Goal: Task Accomplishment & Management: Manage account settings

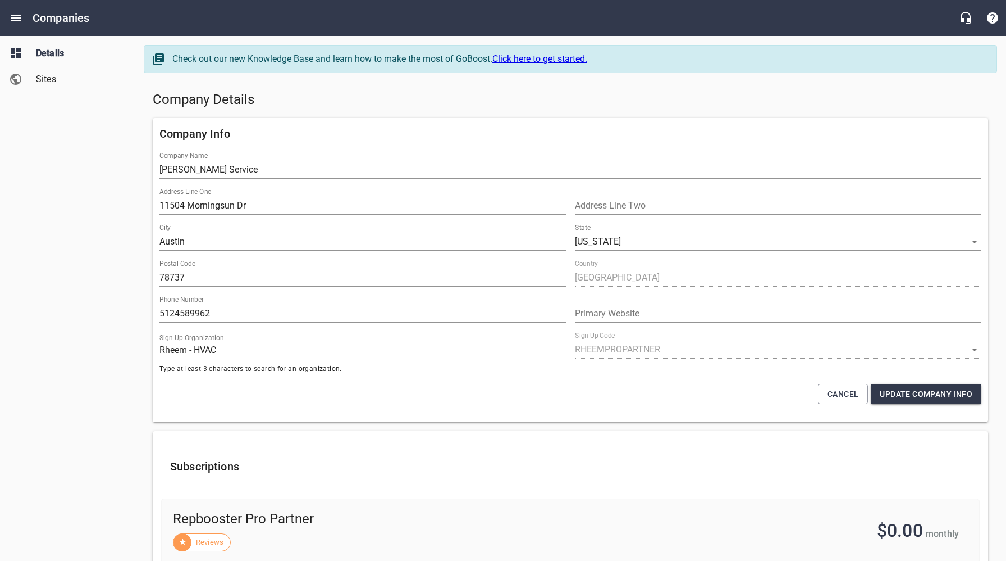
select select "[US_STATE]"
select select "62"
click at [17, 17] on icon "Open drawer" at bounding box center [16, 18] width 10 height 7
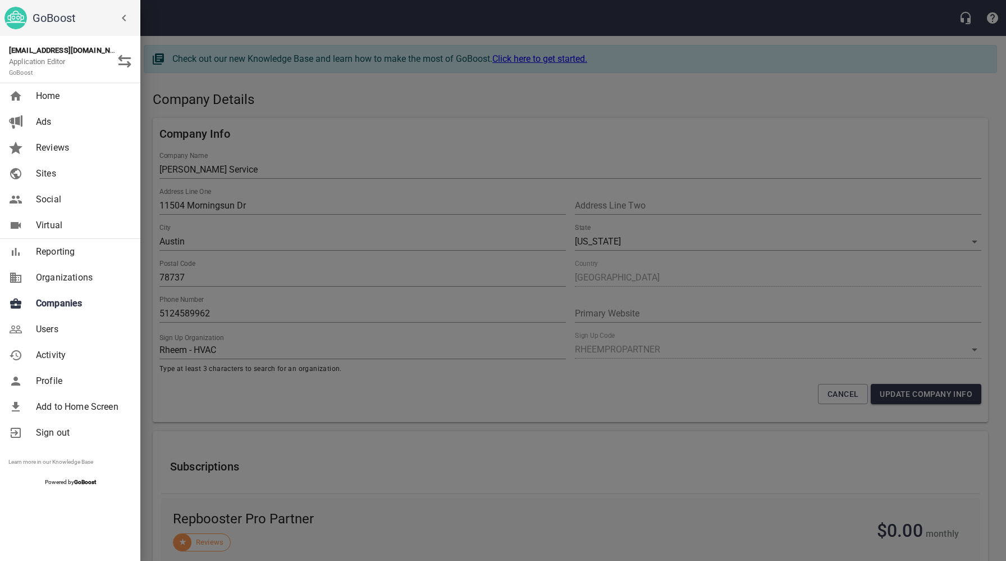
click at [68, 309] on link "Companies" at bounding box center [70, 303] width 140 height 26
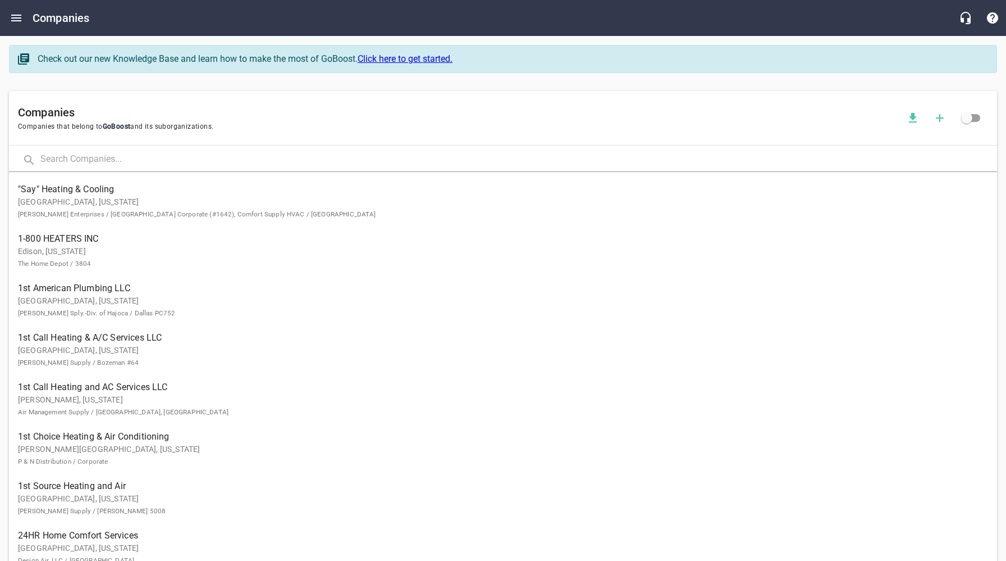
click at [255, 160] on input "text" at bounding box center [518, 160] width 957 height 24
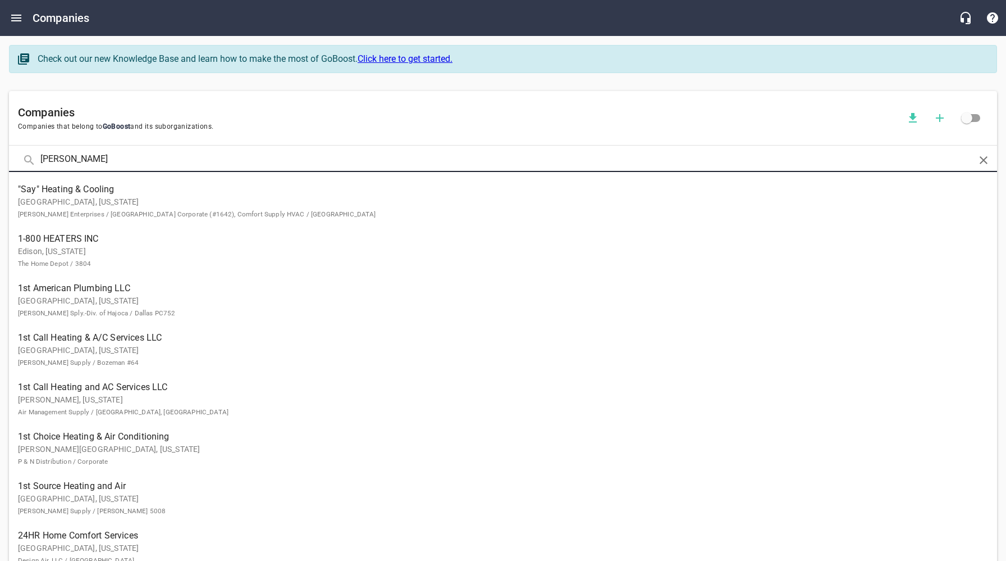
type input "[PERSON_NAME]"
click button at bounding box center [0, 0] width 0 height 0
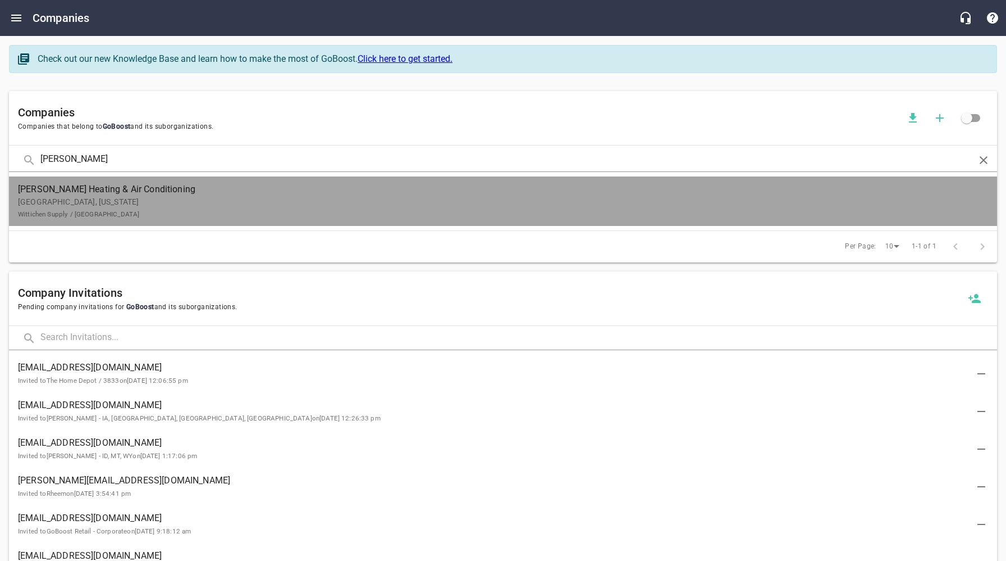
click at [140, 206] on p "[GEOGRAPHIC_DATA], [US_STATE] Wittichen Supply / [GEOGRAPHIC_DATA]" at bounding box center [494, 208] width 953 height 24
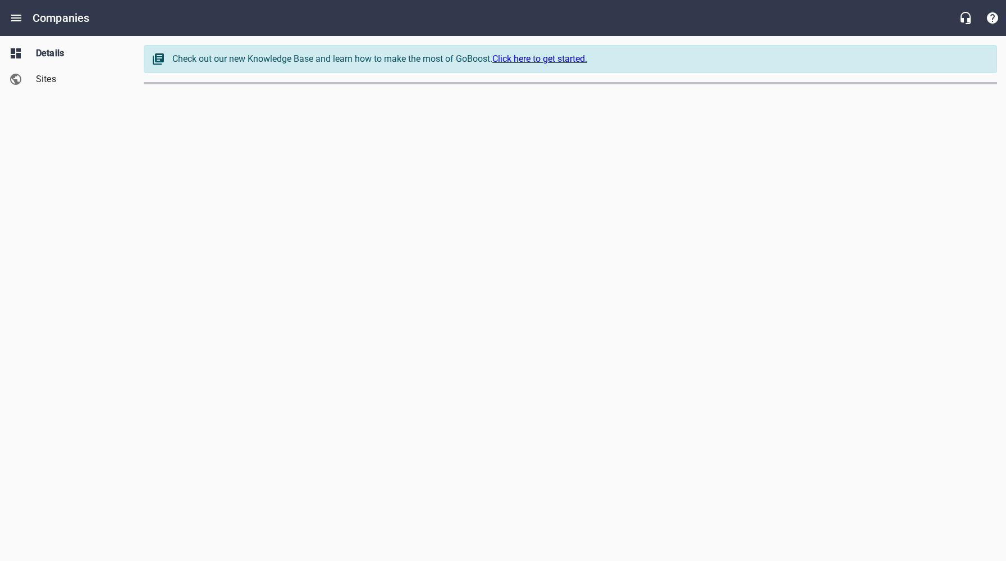
select select "62"
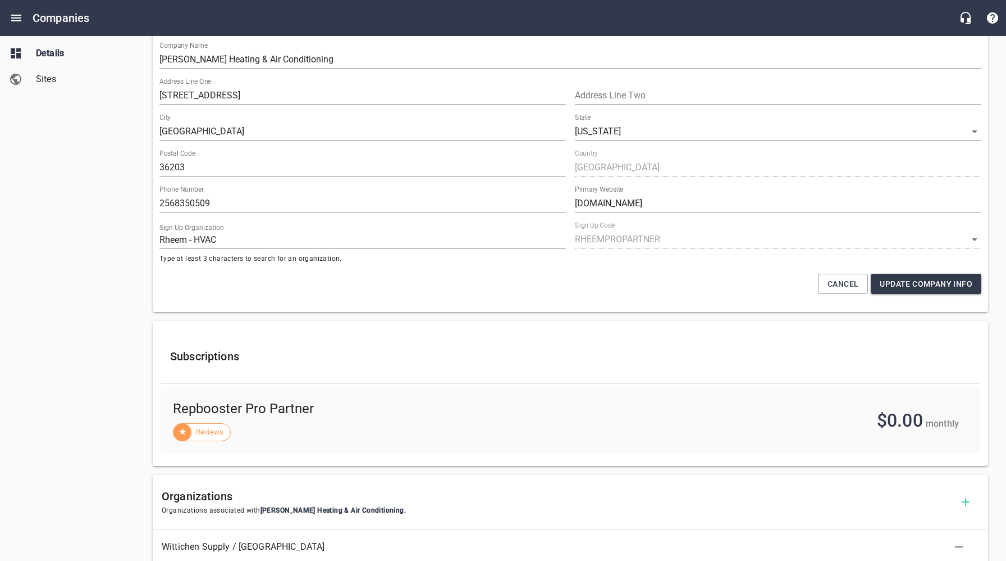
scroll to position [254, 0]
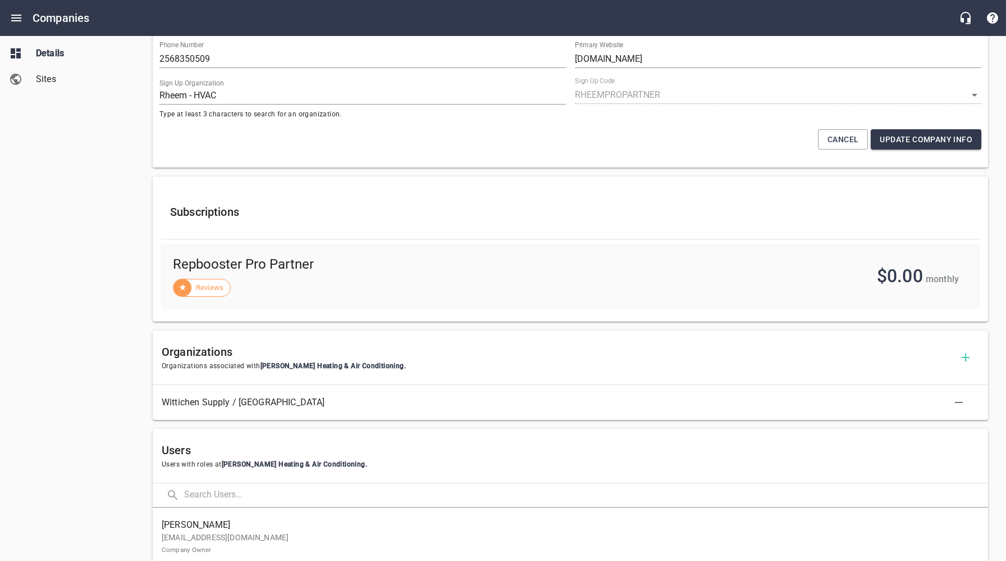
click at [79, 454] on div "Details Sites" at bounding box center [67, 280] width 135 height 561
drag, startPoint x: 225, startPoint y: 534, endPoint x: 200, endPoint y: 356, distance: 179.7
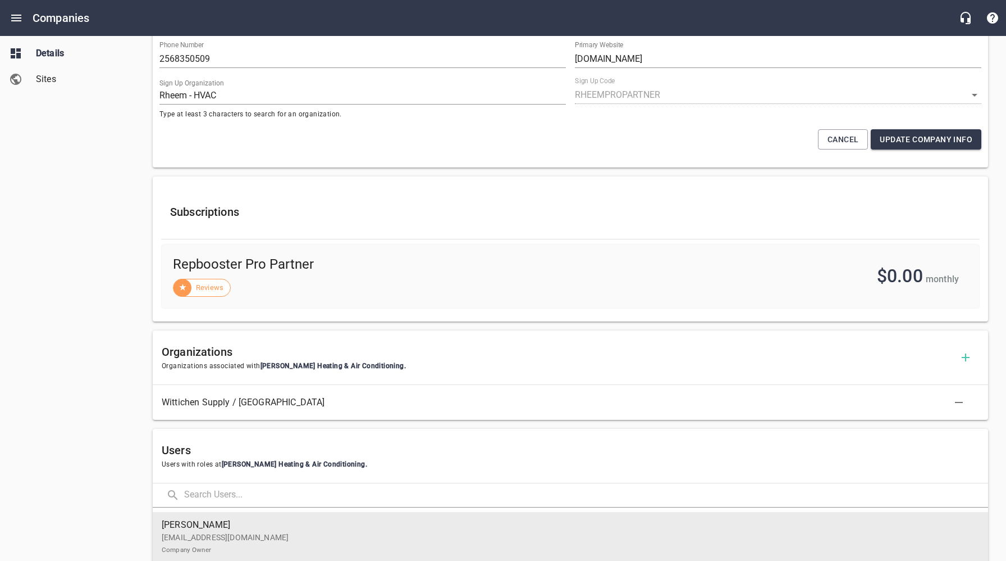
click at [225, 534] on p "[EMAIL_ADDRESS][DOMAIN_NAME] Company Owner" at bounding box center [566, 543] width 809 height 24
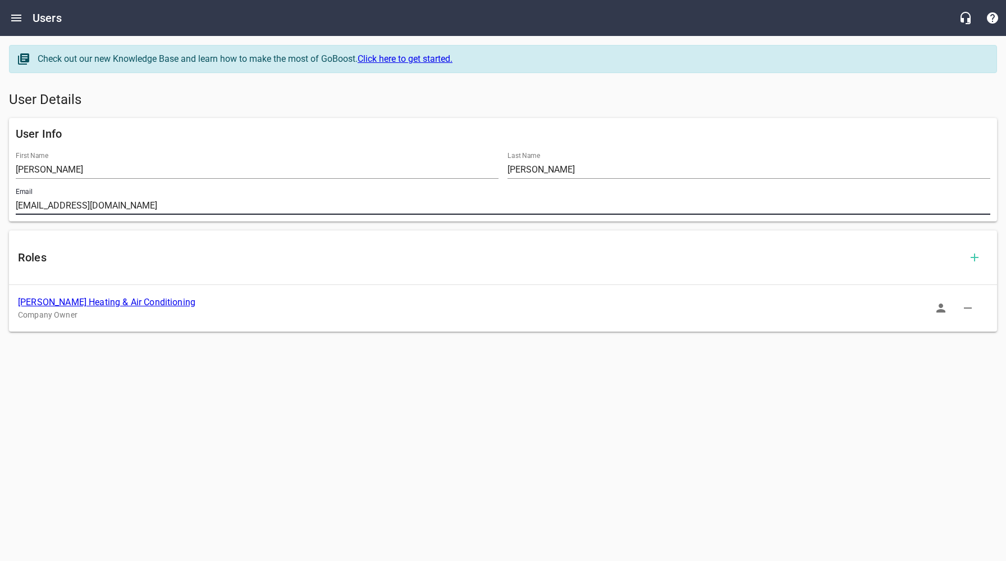
drag, startPoint x: 119, startPoint y: 205, endPoint x: 10, endPoint y: 207, distance: 108.4
click at [10, 205] on div "User Info First Name [PERSON_NAME] Last Name [PERSON_NAME] [PERSON_NAME][EMAIL_…" at bounding box center [503, 169] width 989 height 103
click at [113, 304] on link "[PERSON_NAME] Heating & Air Conditioning" at bounding box center [106, 302] width 177 height 11
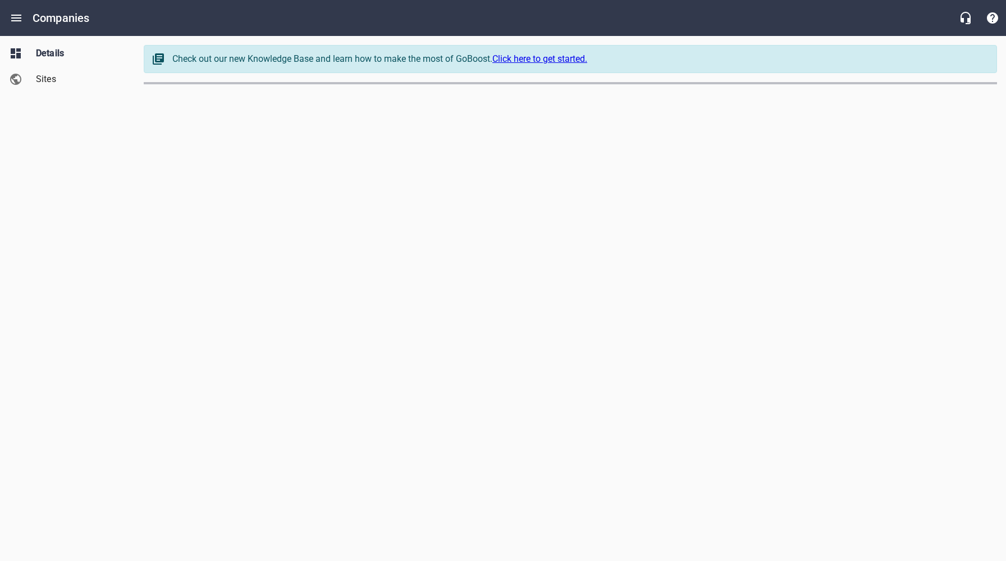
select select "62"
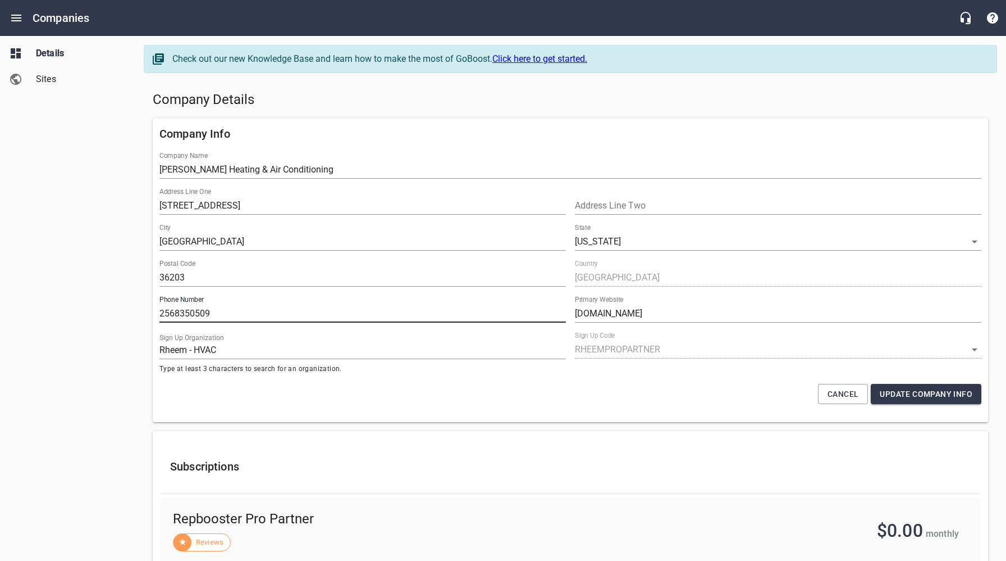
drag, startPoint x: 216, startPoint y: 312, endPoint x: 137, endPoint y: 313, distance: 78.6
click at [92, 317] on div "Details Sites" at bounding box center [67, 280] width 135 height 561
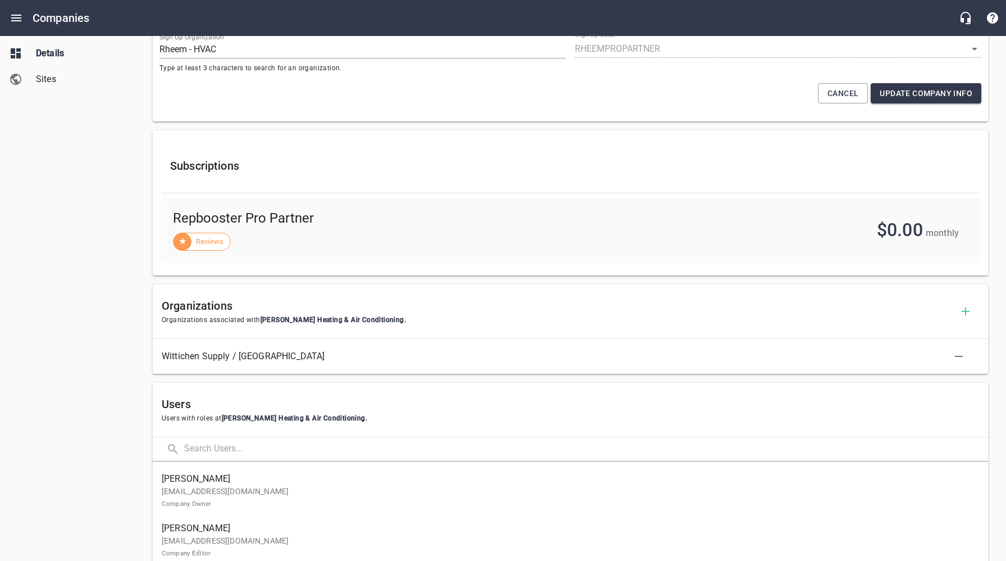
scroll to position [315, 0]
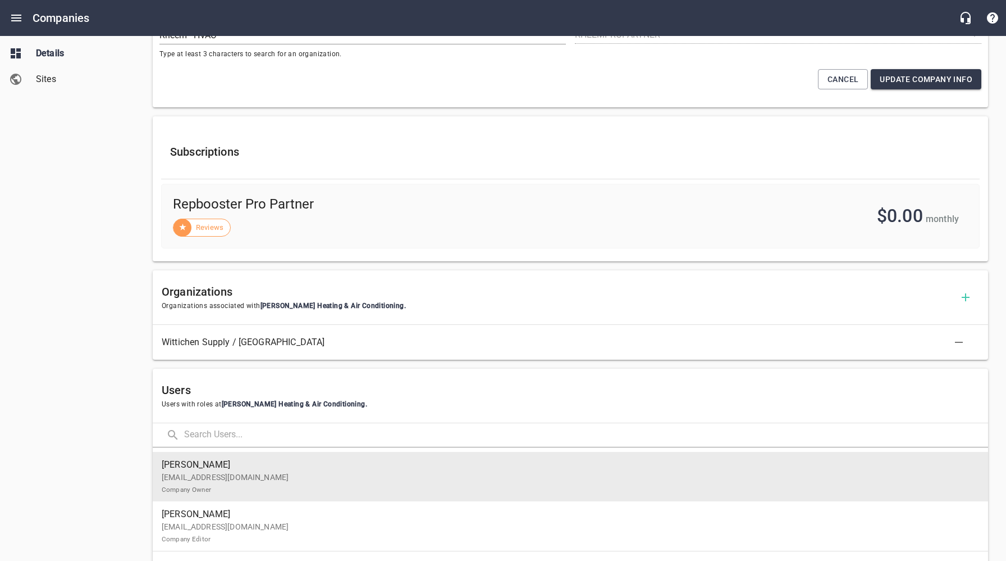
click at [257, 479] on p "[EMAIL_ADDRESS][DOMAIN_NAME] Company Owner" at bounding box center [566, 483] width 809 height 24
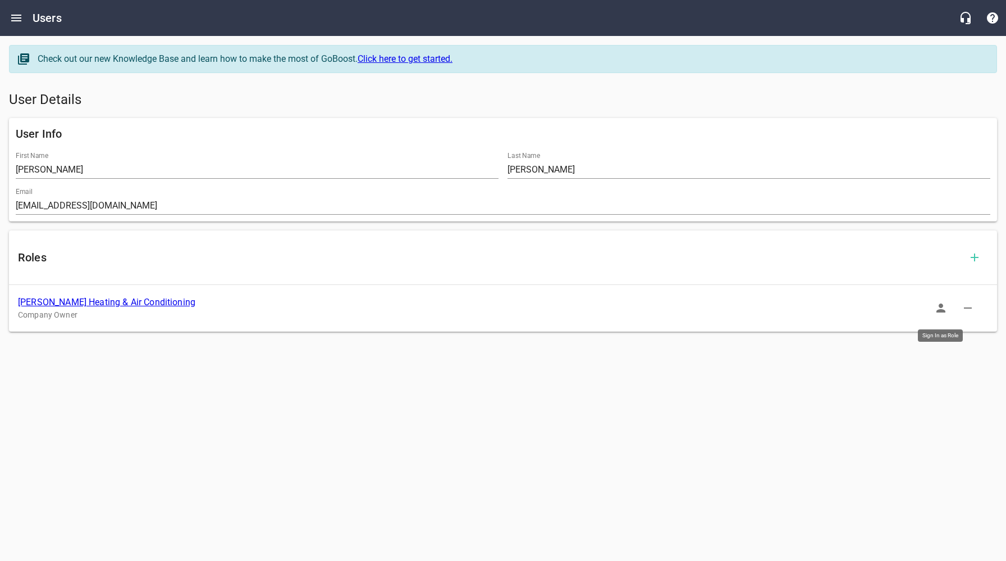
click at [939, 309] on icon "button" at bounding box center [941, 307] width 13 height 13
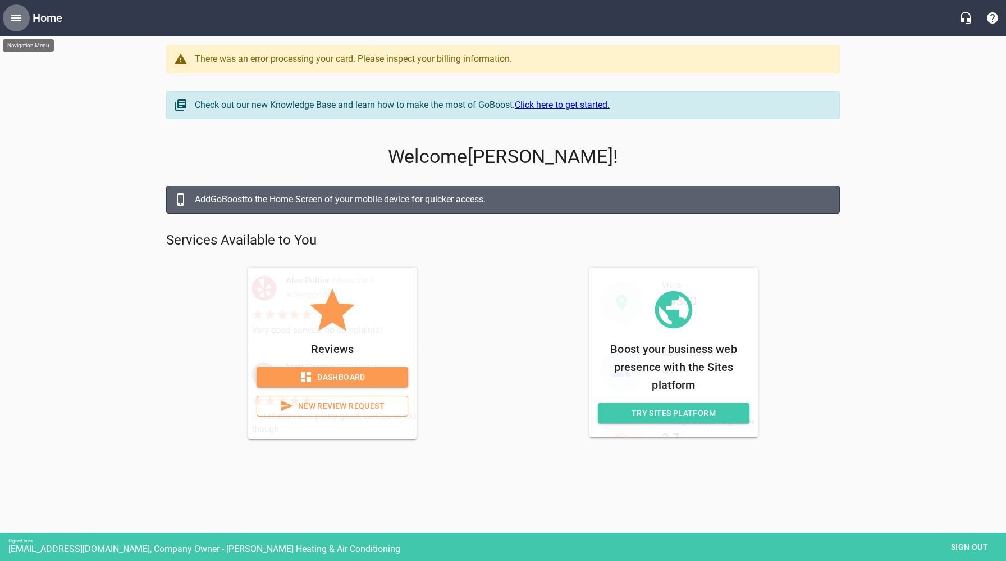
click at [15, 15] on icon "Open drawer" at bounding box center [16, 18] width 10 height 7
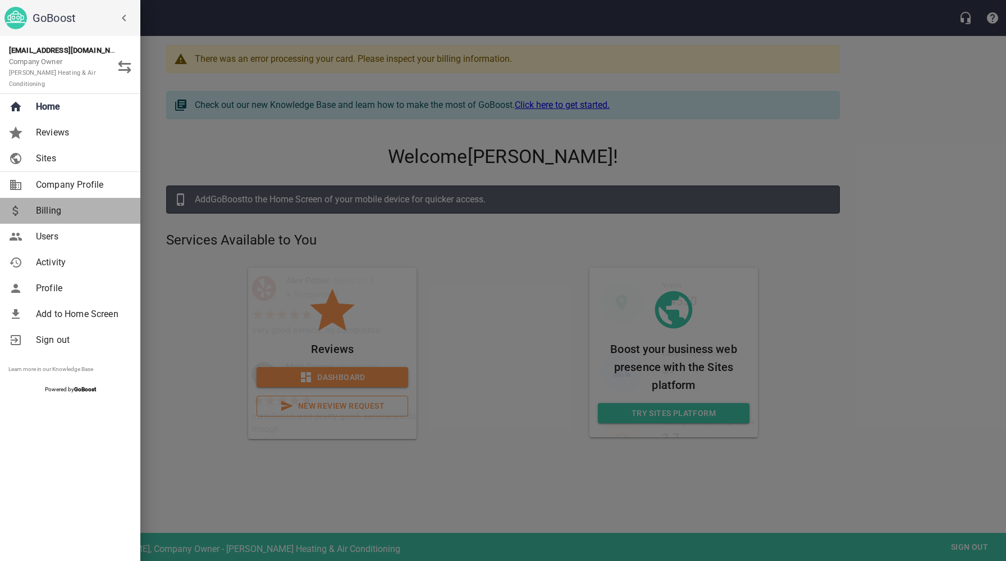
click at [53, 204] on span "Billing" at bounding box center [81, 210] width 91 height 13
